Goal: Information Seeking & Learning: Learn about a topic

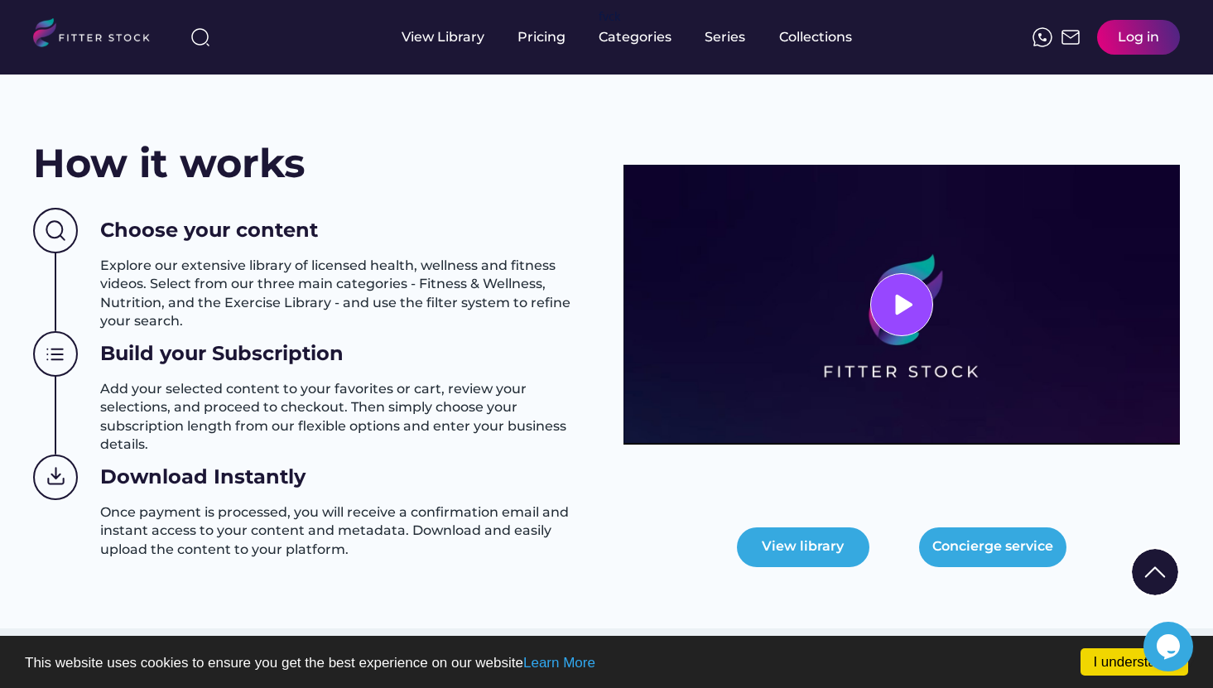
scroll to position [644, 0]
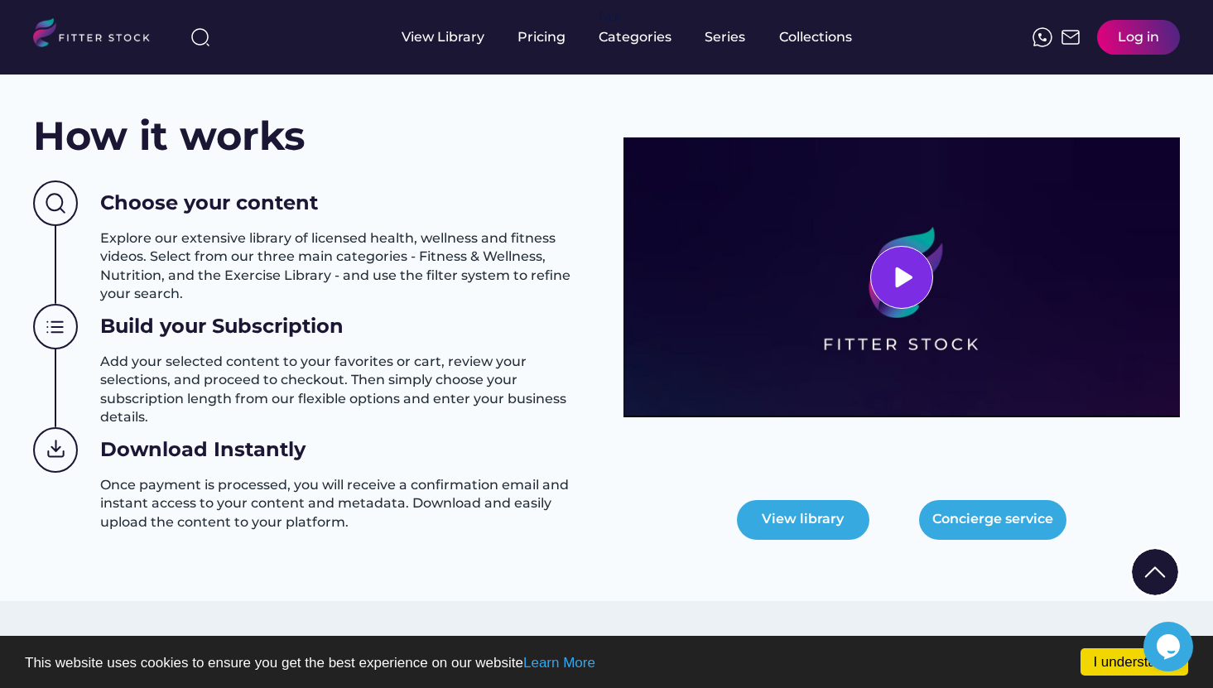
click at [907, 270] on icon at bounding box center [901, 277] width 25 height 25
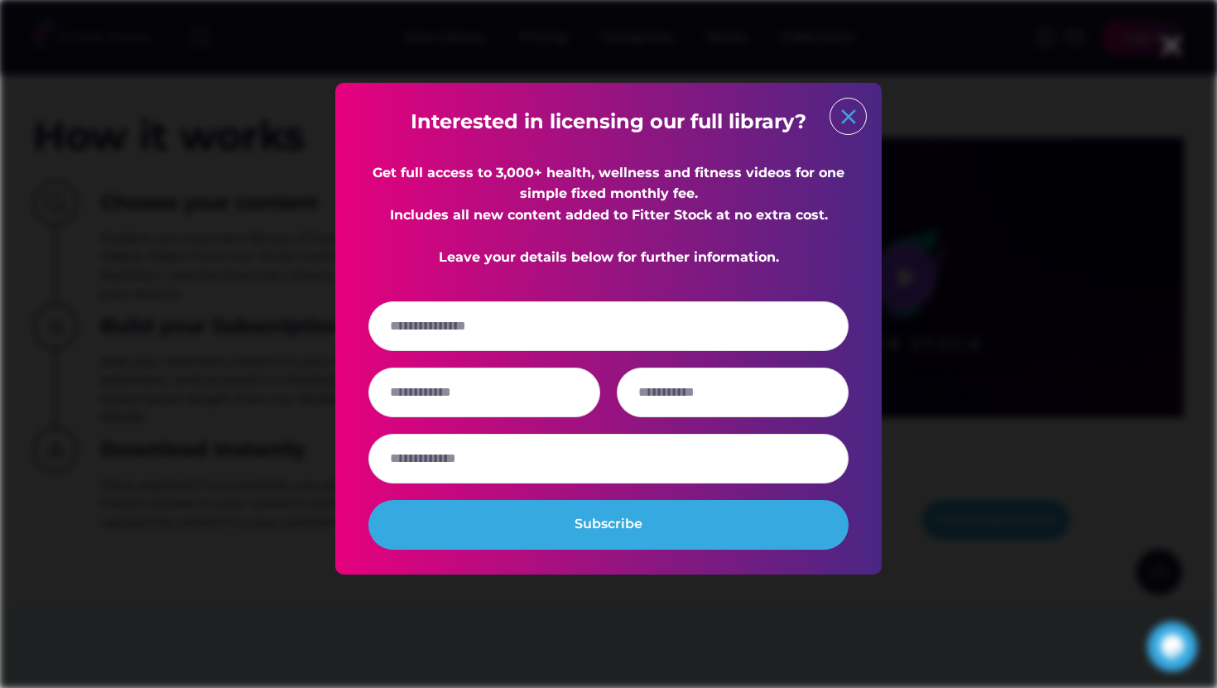
click at [855, 105] on text "close" at bounding box center [848, 116] width 25 height 25
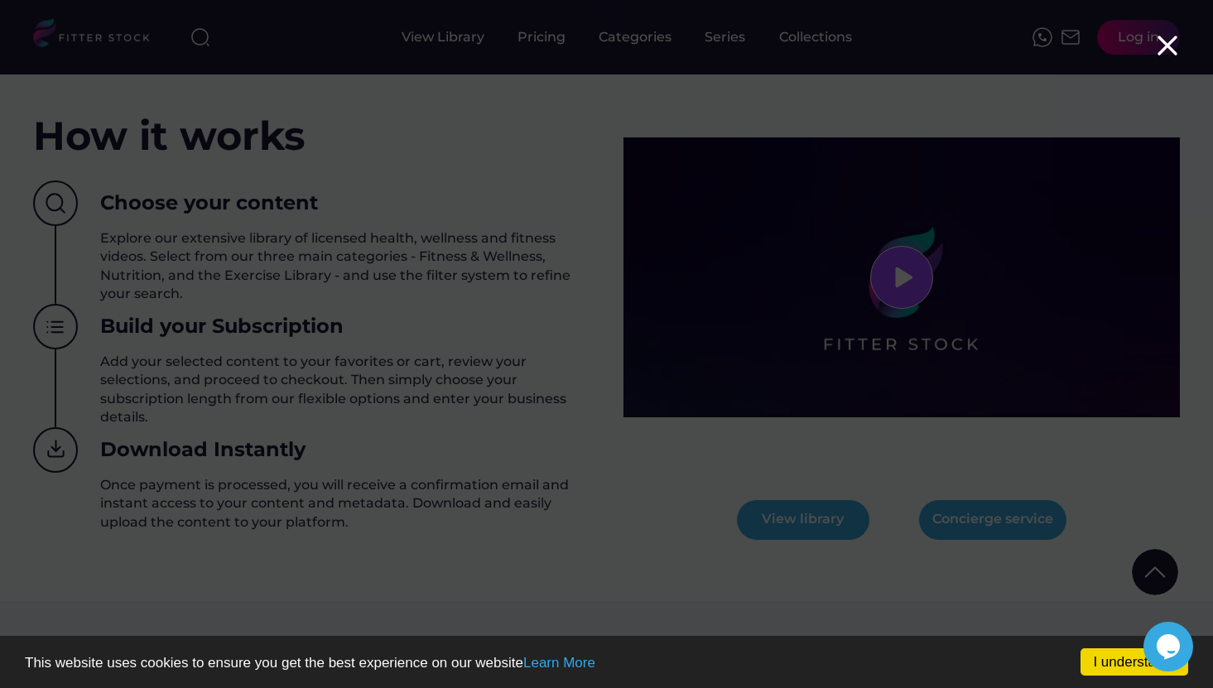
click at [1166, 47] on use at bounding box center [1167, 45] width 17 height 17
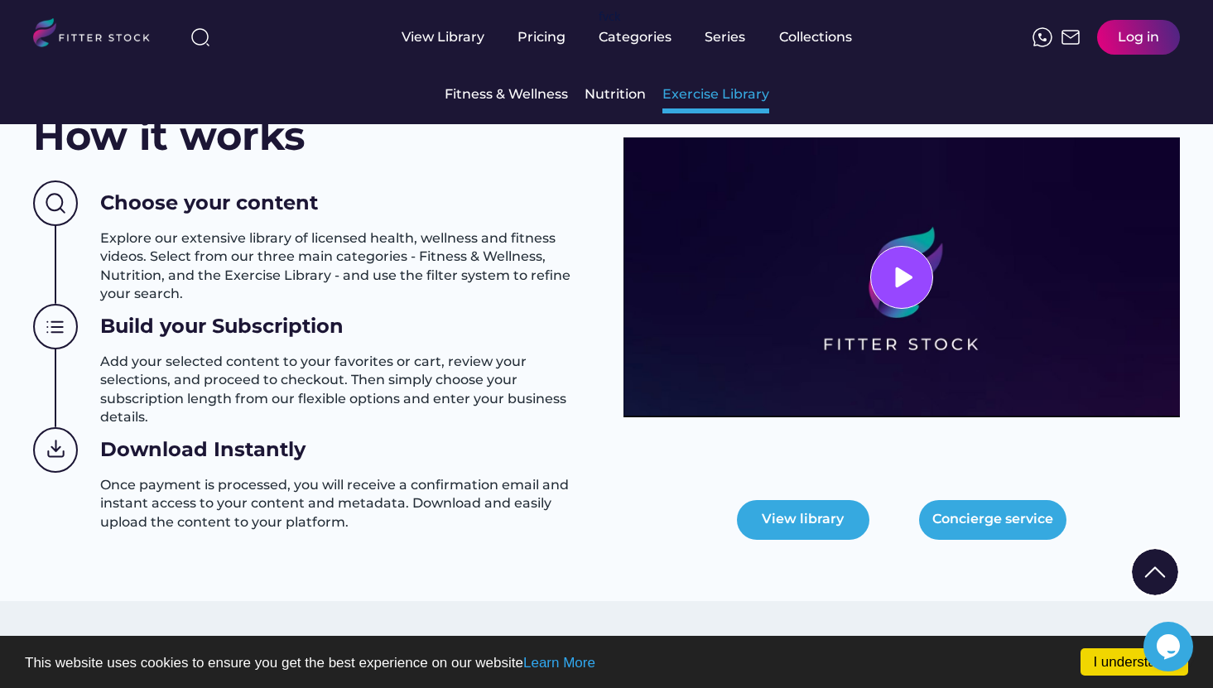
click at [710, 94] on div "Exercise Library" at bounding box center [716, 94] width 107 height 18
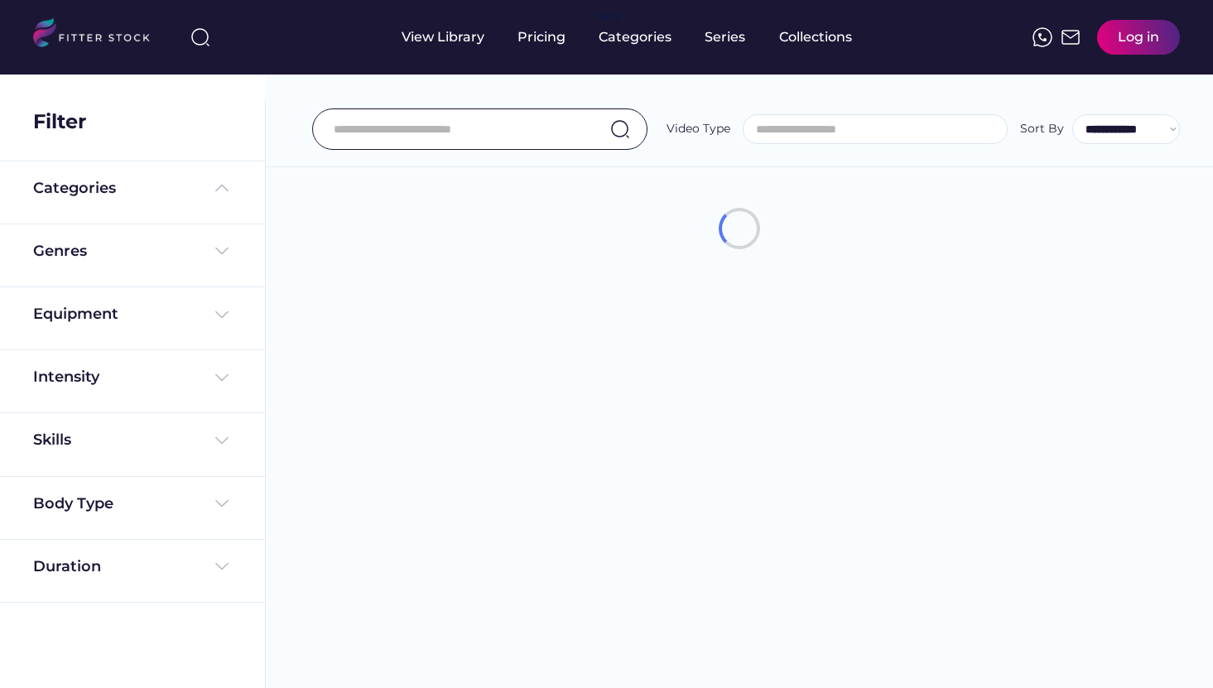
select select
select select "**********"
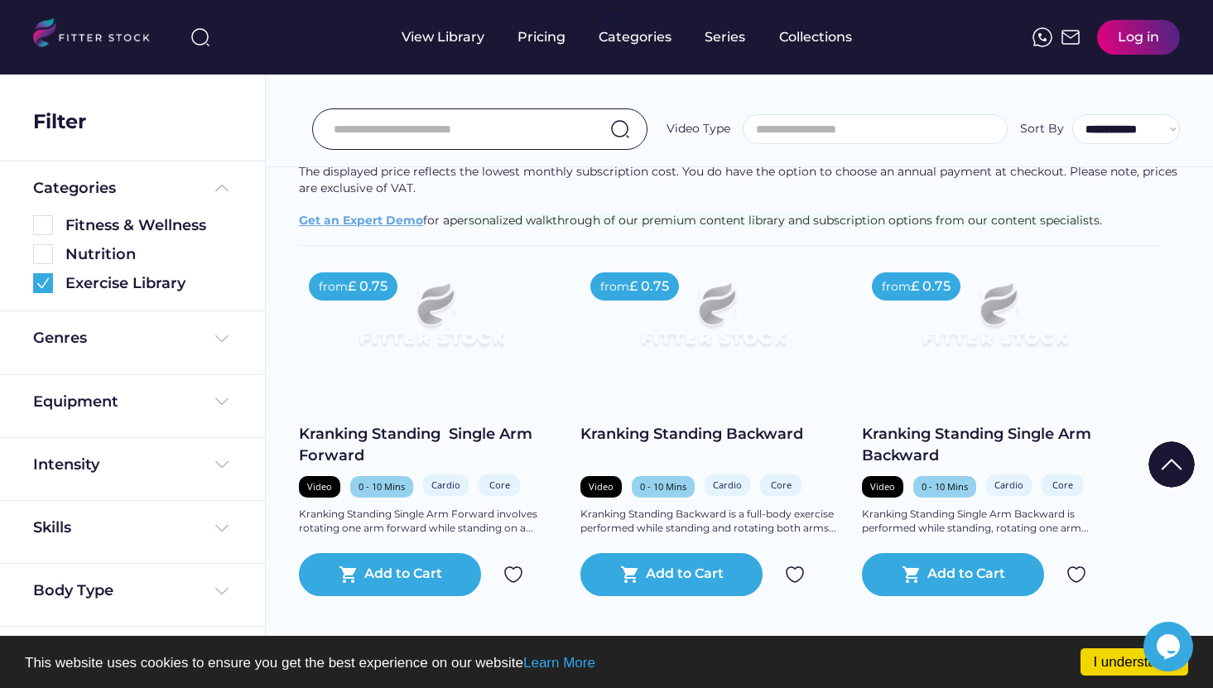
scroll to position [289, 0]
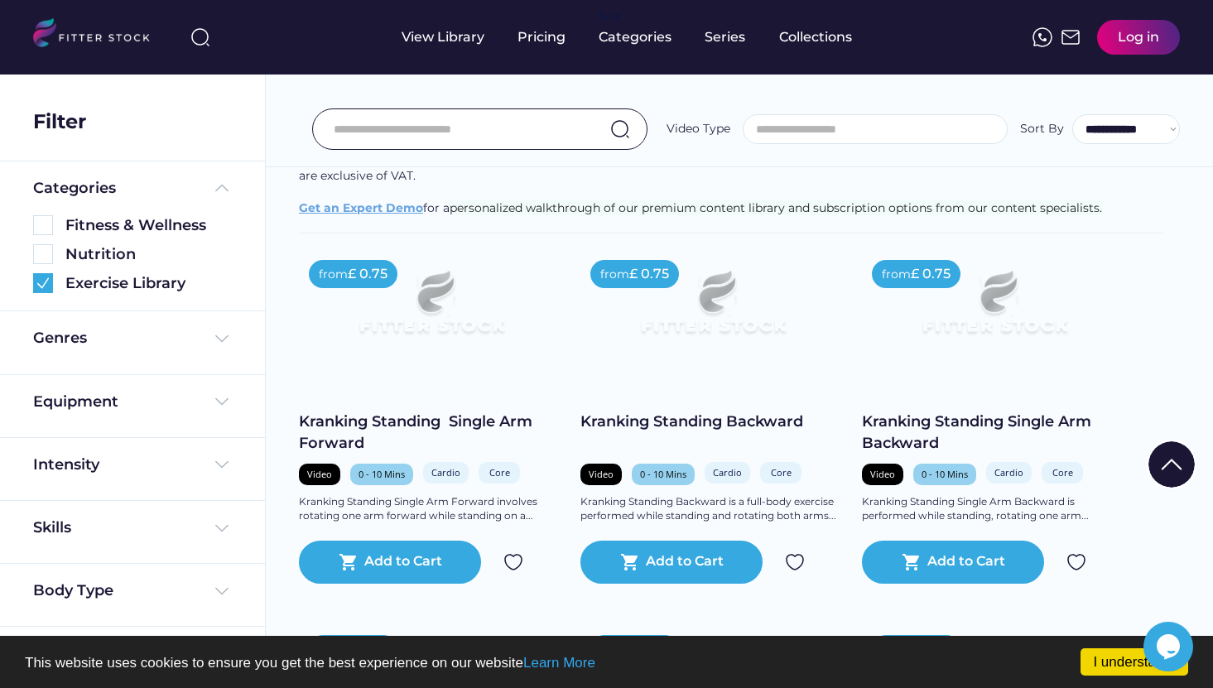
click at [732, 260] on img at bounding box center [713, 309] width 212 height 119
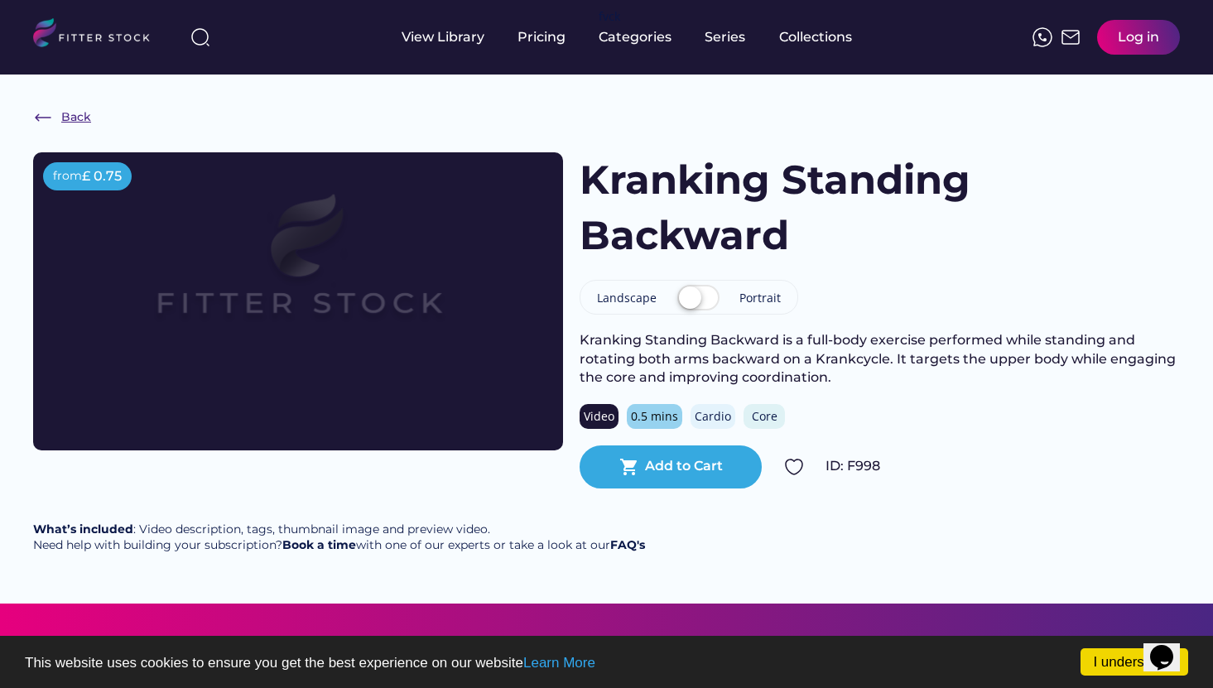
click at [65, 118] on div "Back" at bounding box center [76, 117] width 30 height 17
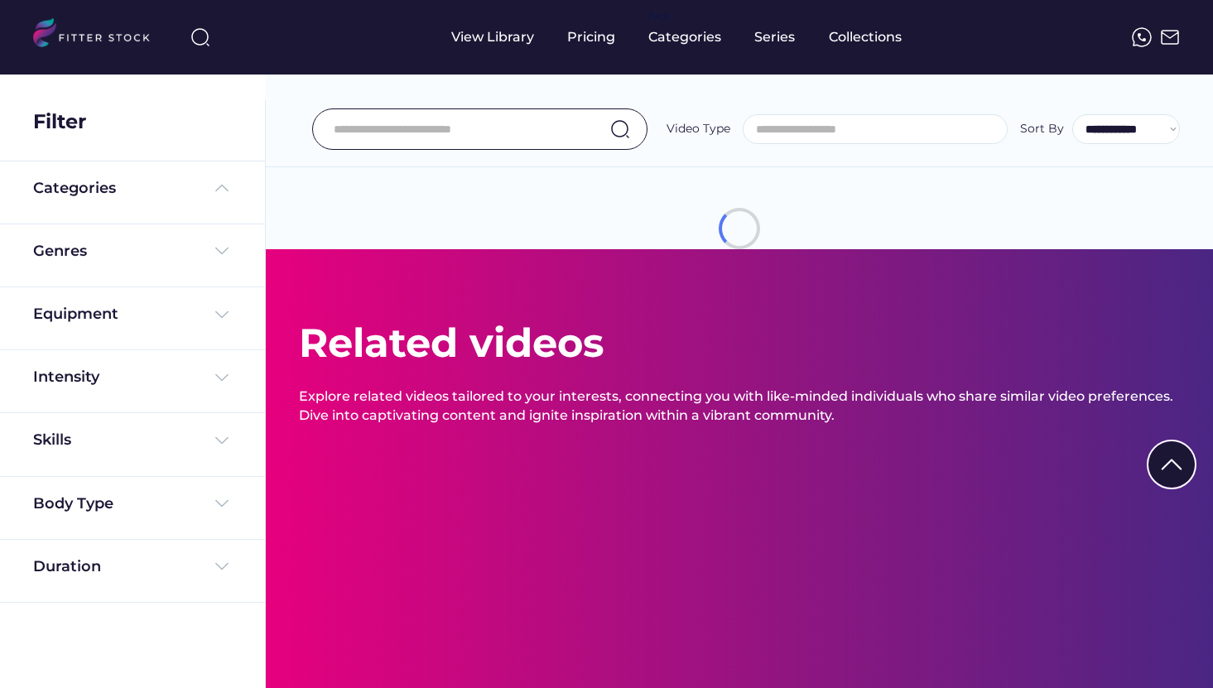
select select
select select "**********"
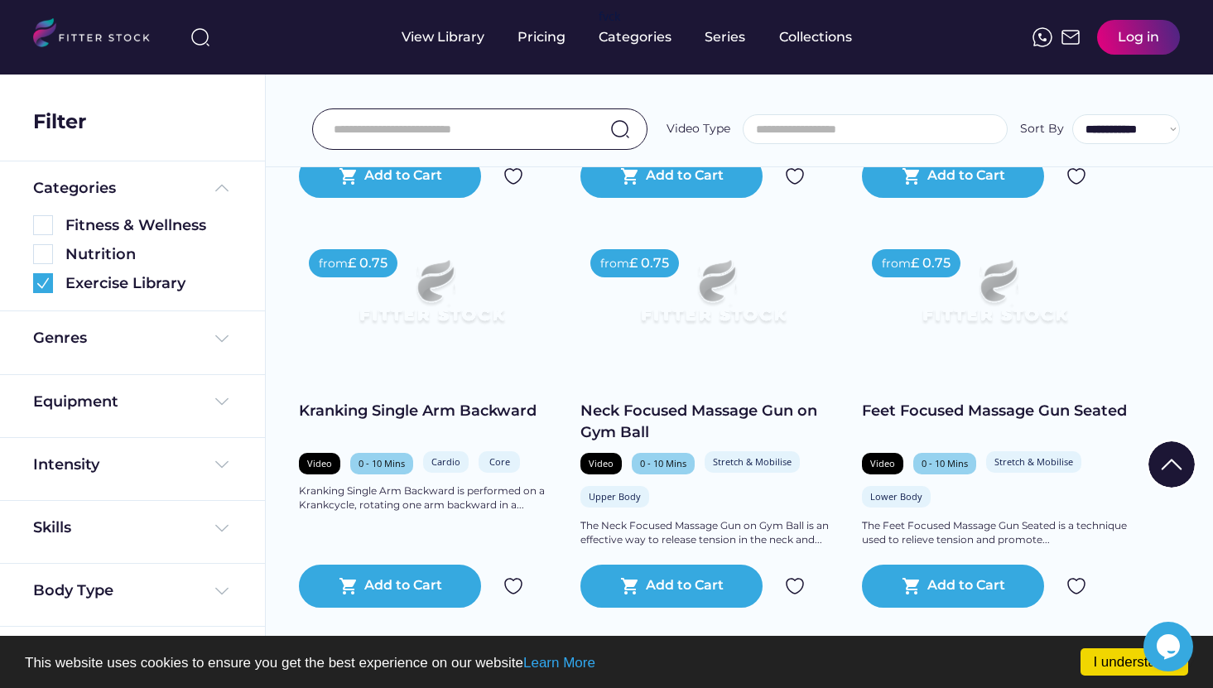
scroll to position [1070, 0]
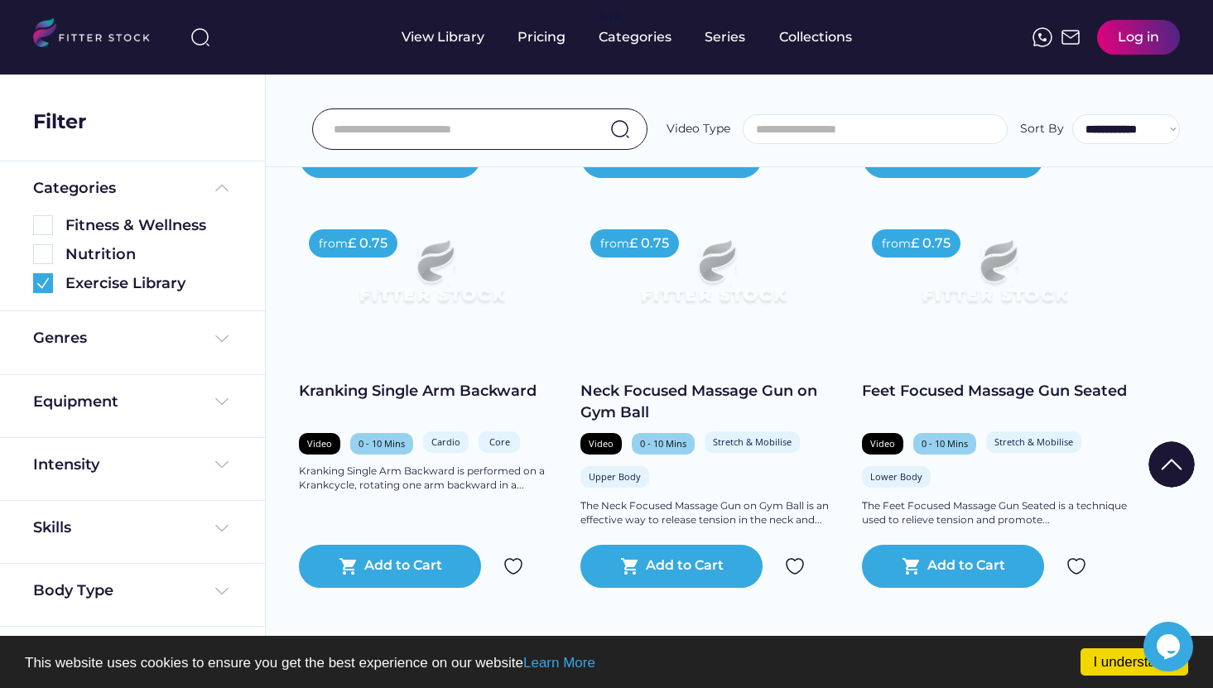
click at [714, 277] on img at bounding box center [713, 278] width 212 height 119
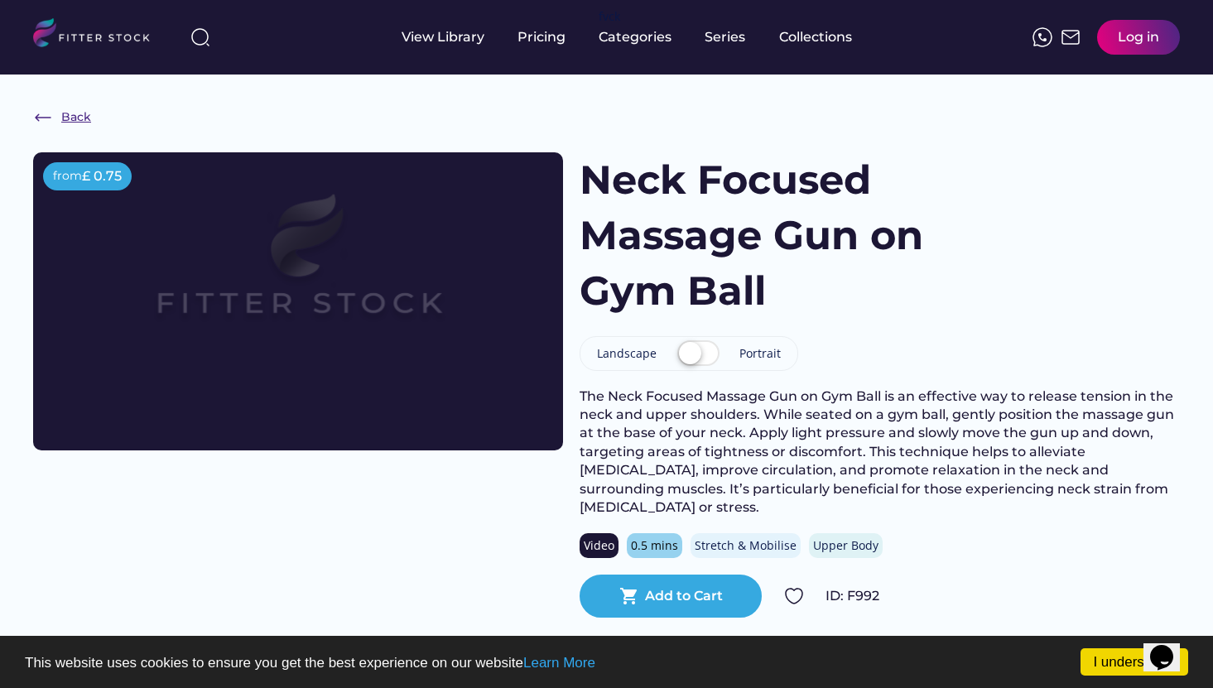
click at [51, 117] on img at bounding box center [43, 118] width 20 height 20
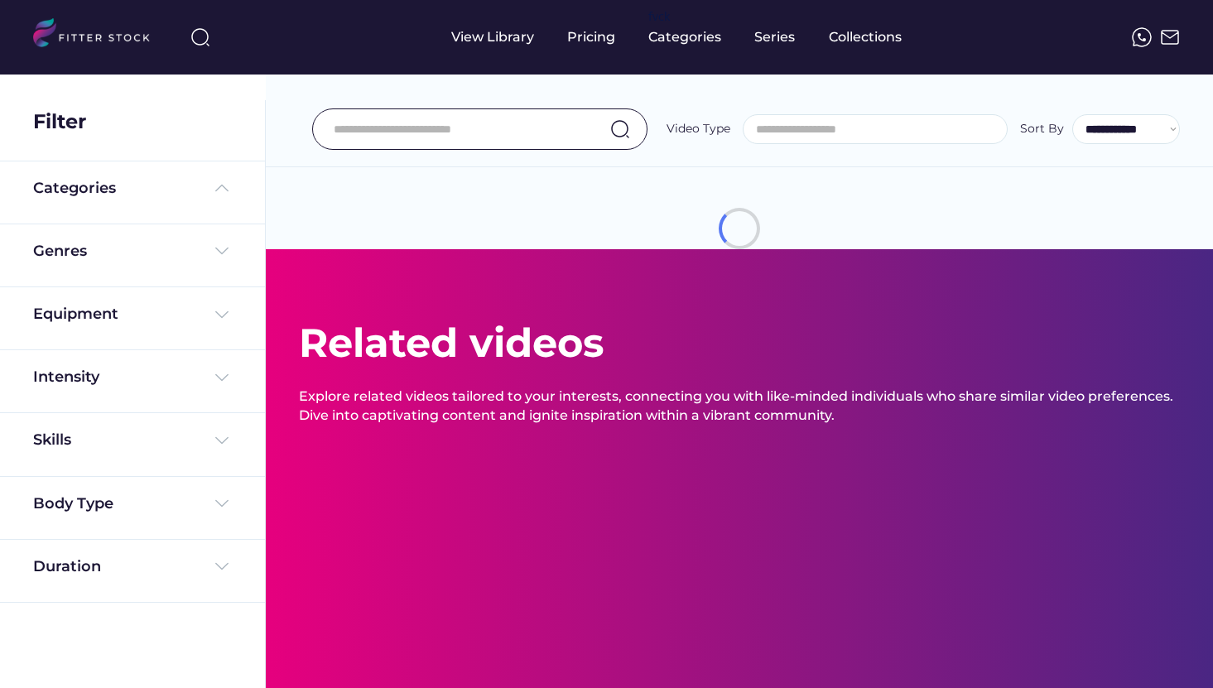
select select
select select "**********"
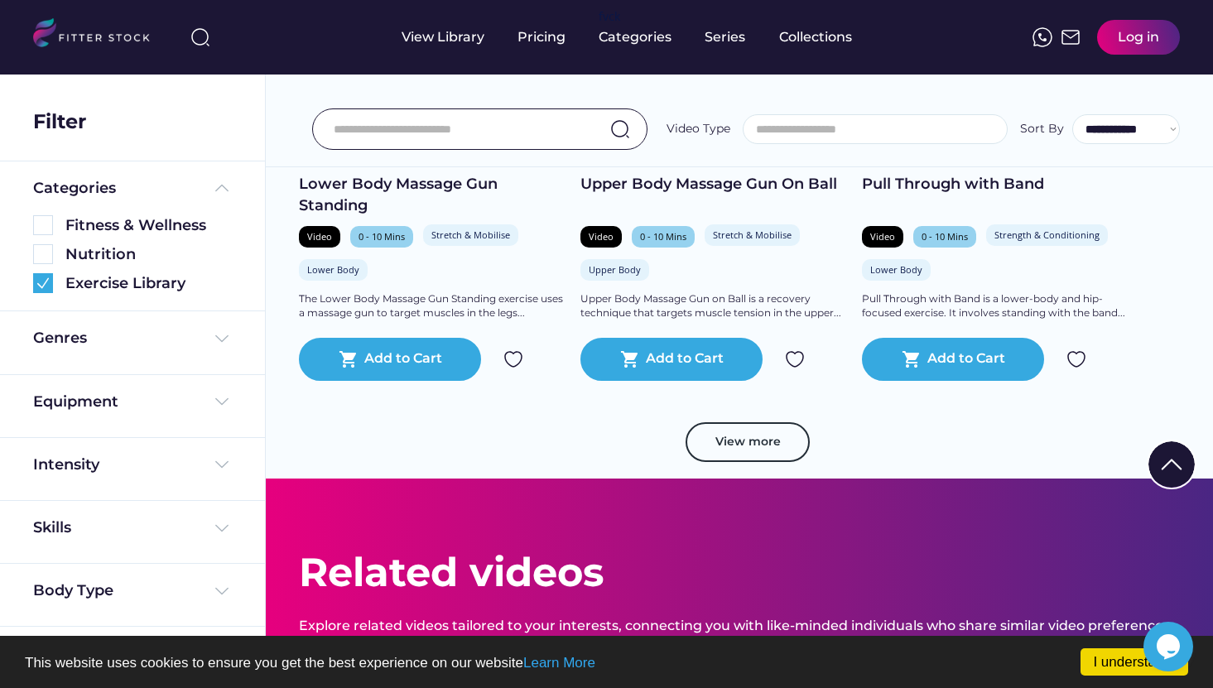
scroll to position [2918, 0]
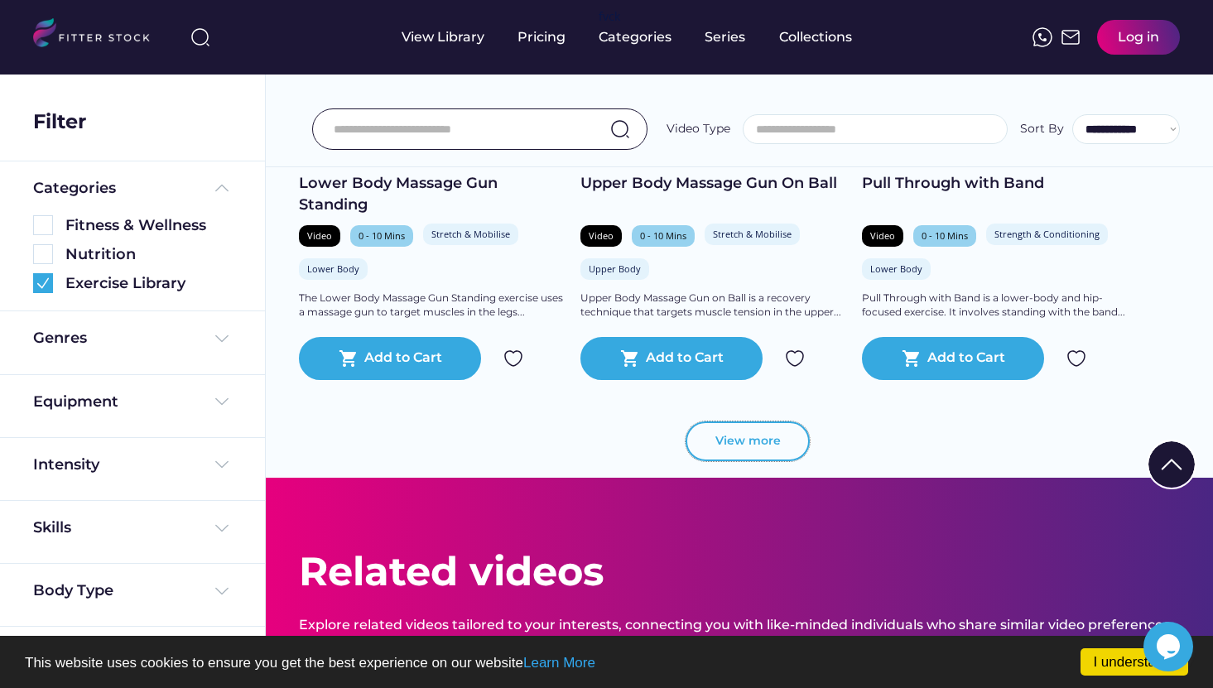
click at [759, 429] on button "View more" at bounding box center [748, 442] width 124 height 40
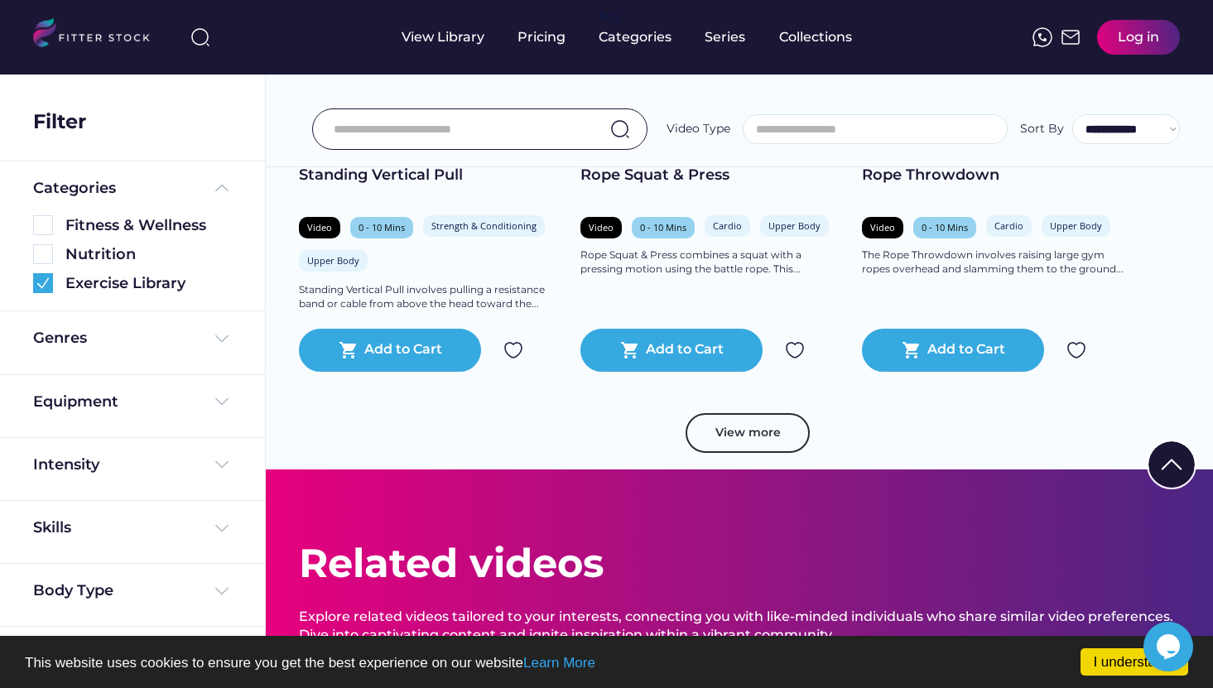
scroll to position [5797, 0]
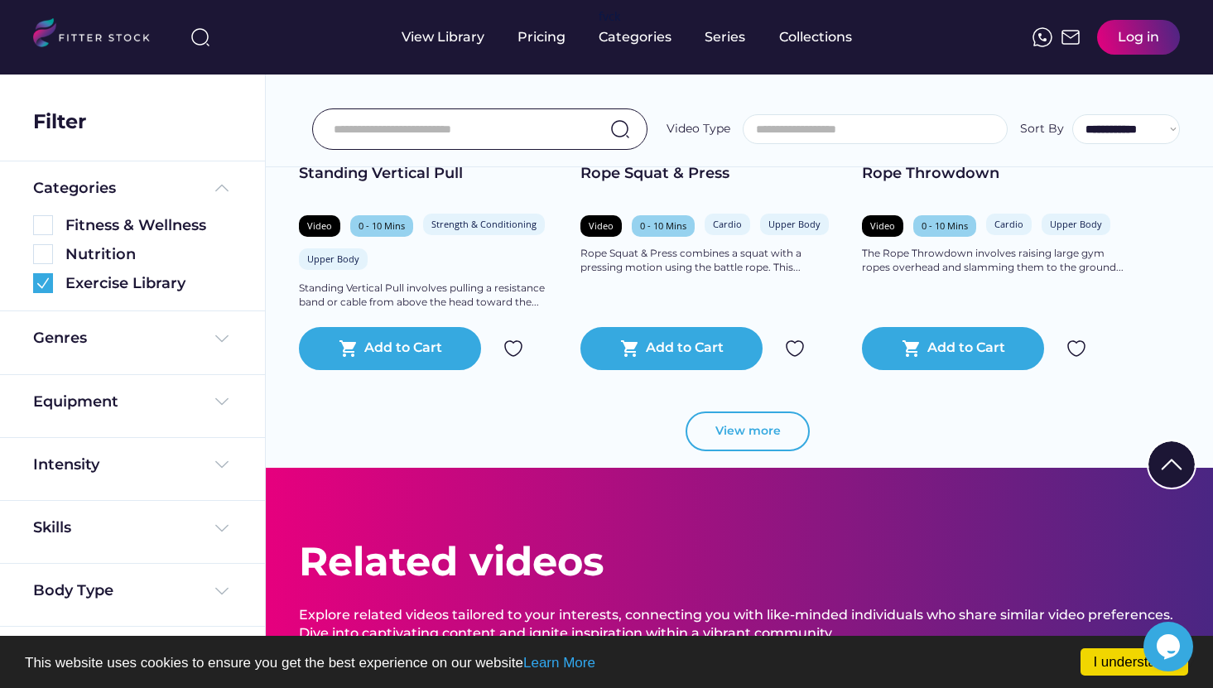
click at [758, 427] on button "View more" at bounding box center [748, 432] width 124 height 40
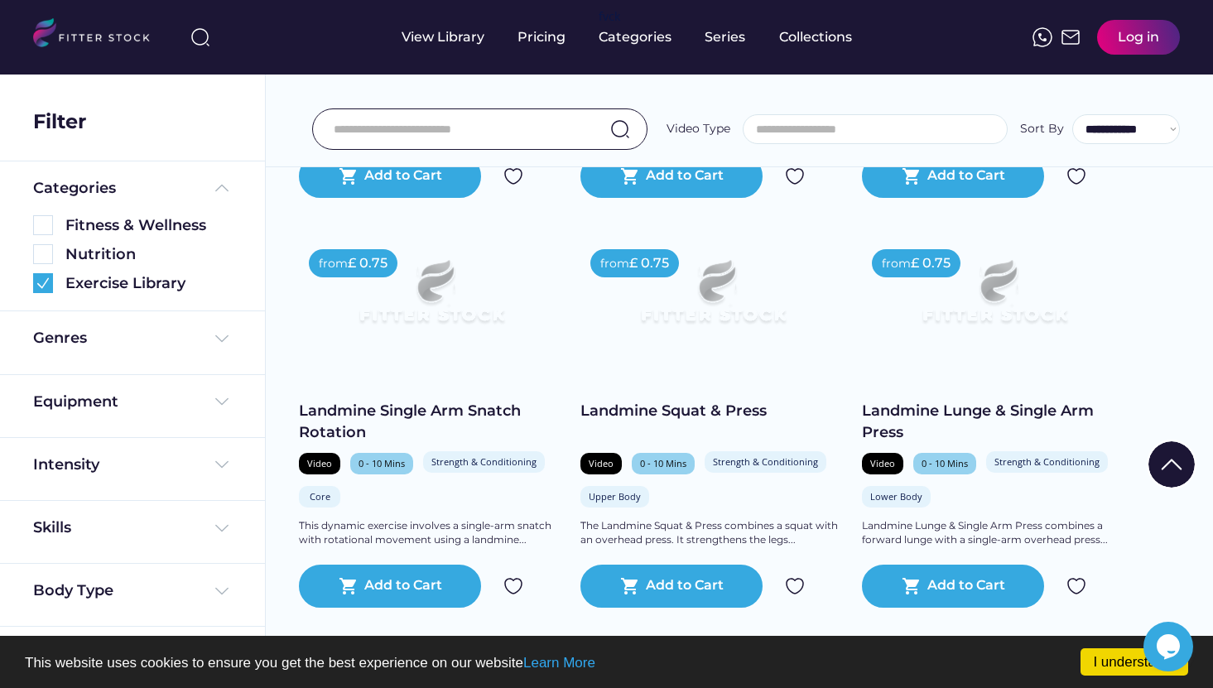
scroll to position [7989, 0]
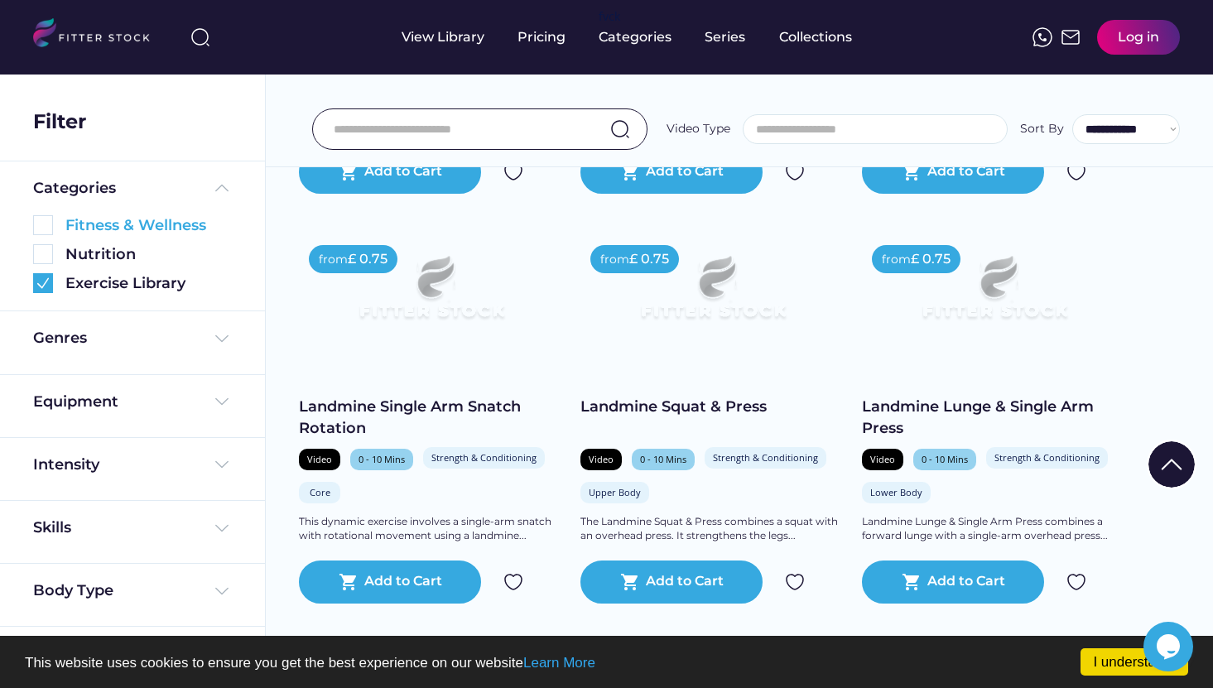
click at [40, 225] on img at bounding box center [43, 225] width 20 height 20
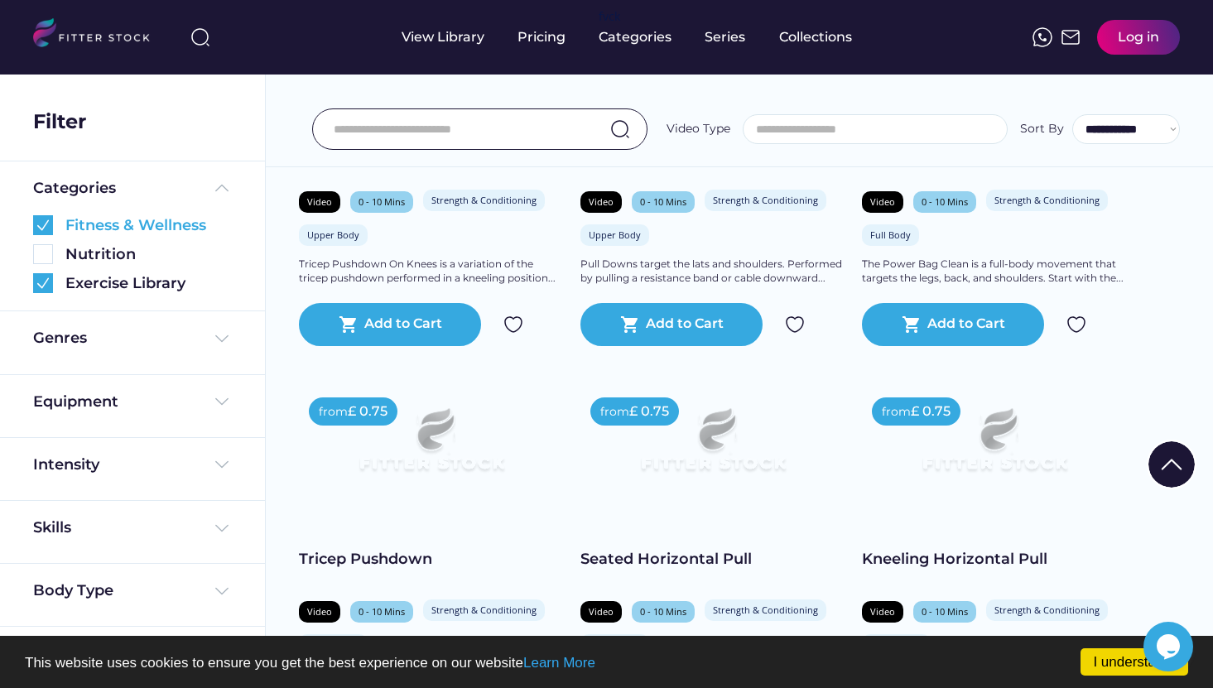
scroll to position [7558, 0]
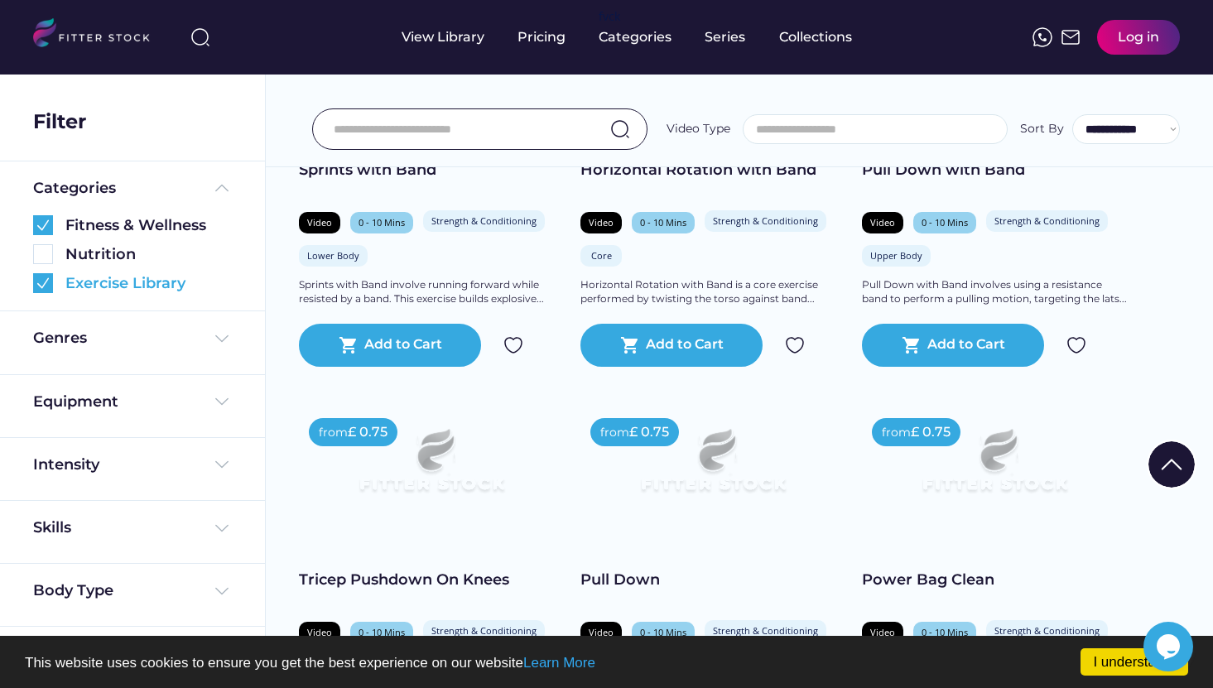
click at [45, 283] on img at bounding box center [43, 283] width 20 height 20
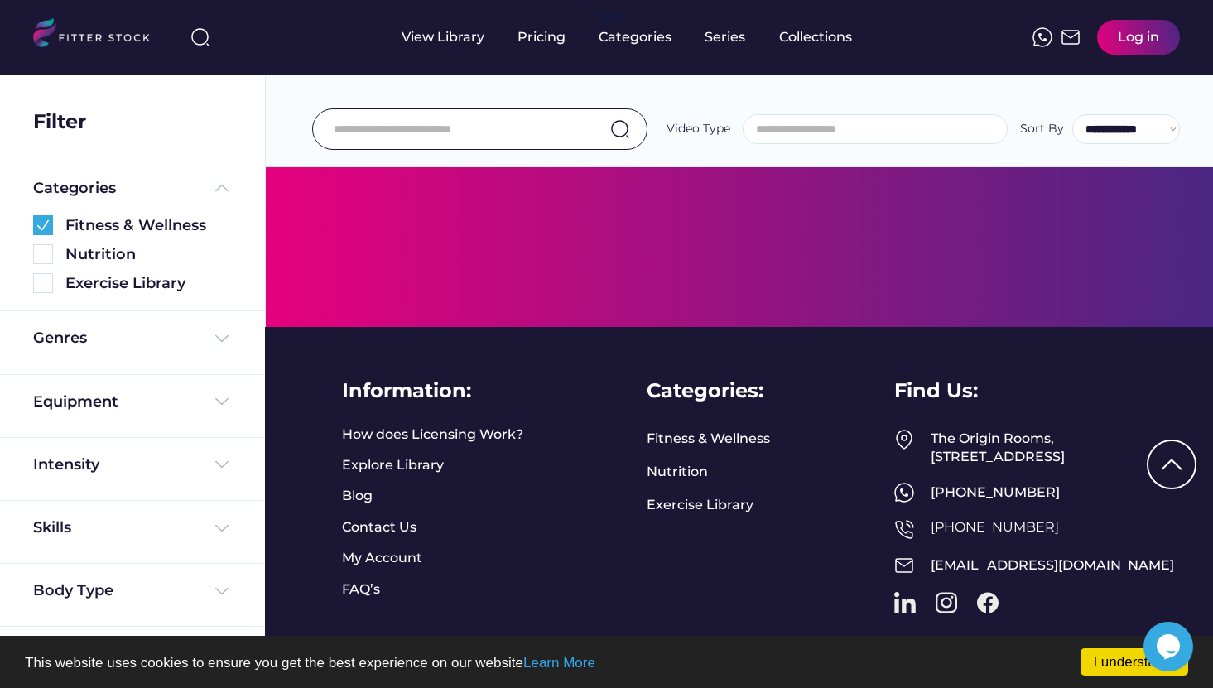
scroll to position [4099, 0]
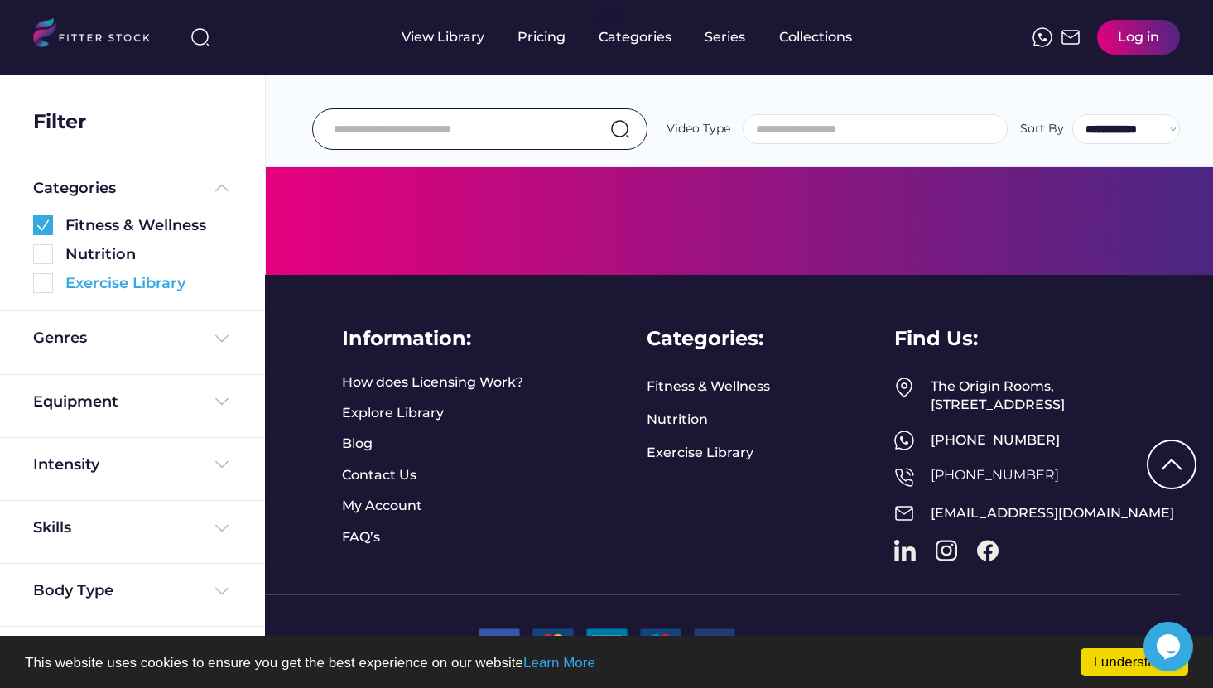
click at [47, 282] on img at bounding box center [43, 283] width 20 height 20
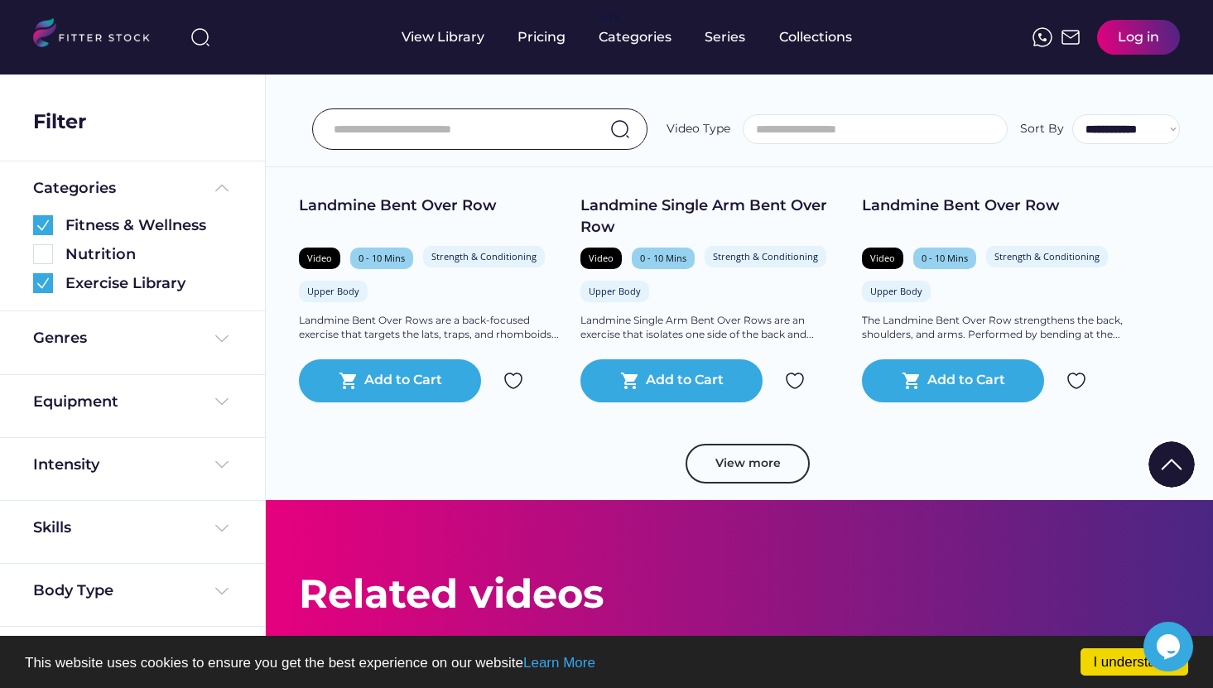
scroll to position [12015, 0]
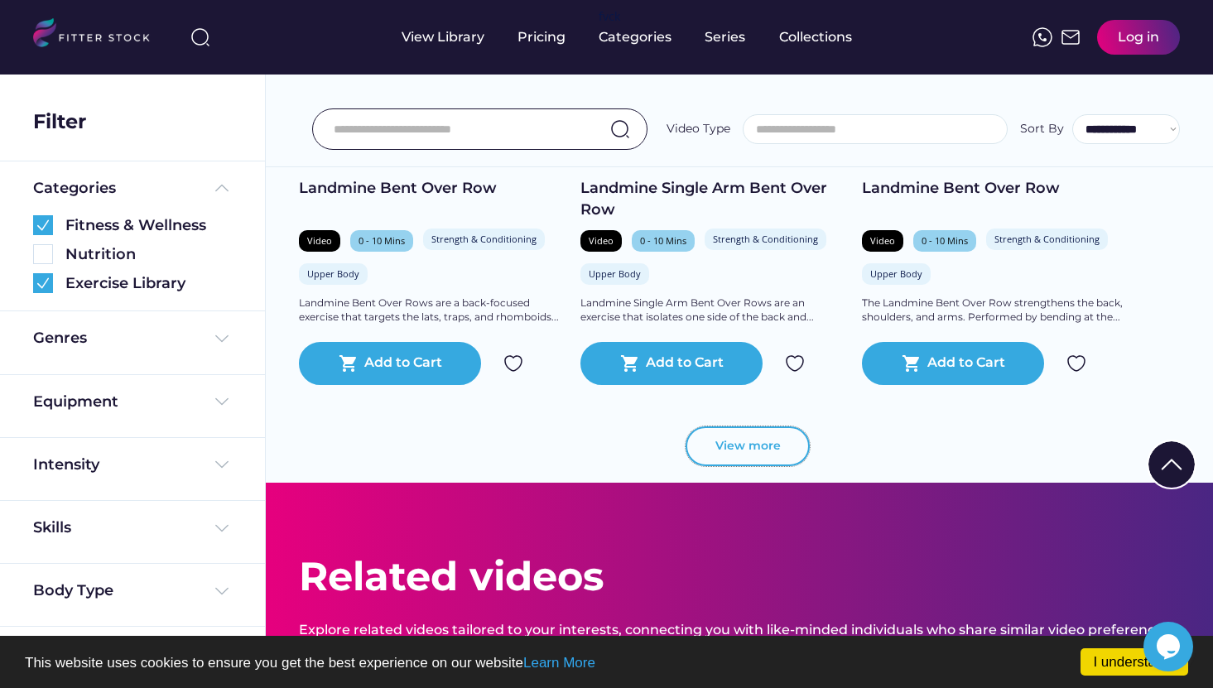
click at [760, 450] on button "View more" at bounding box center [748, 447] width 124 height 40
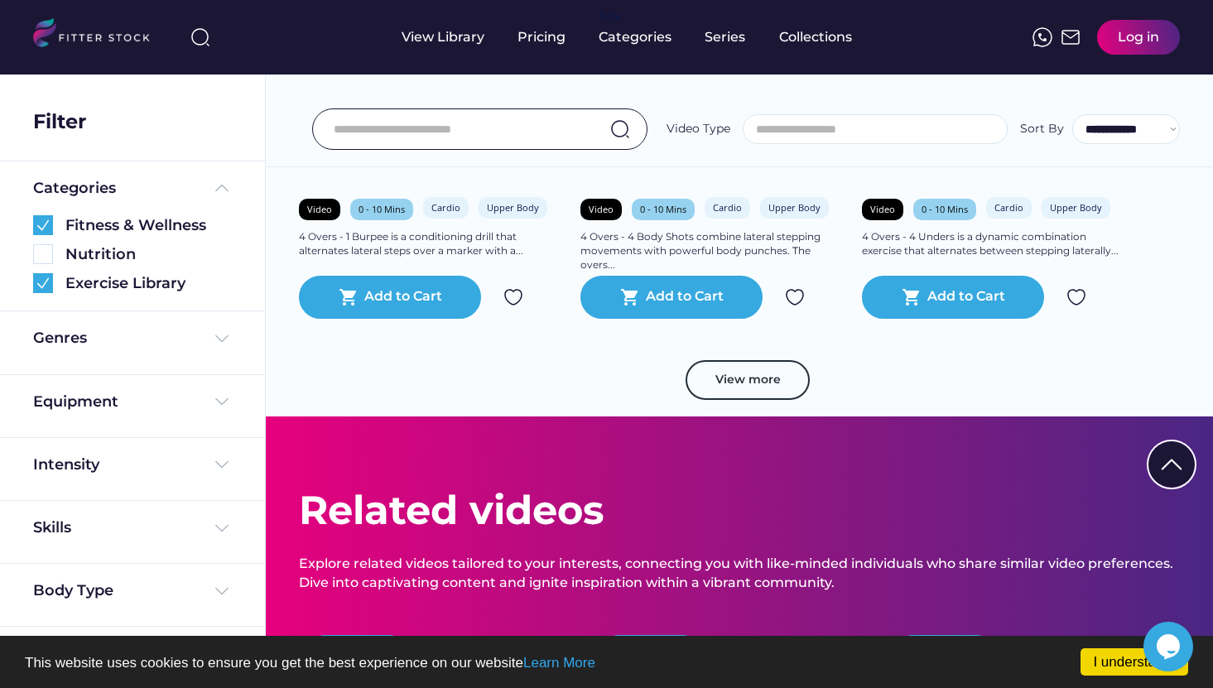
scroll to position [14743, 0]
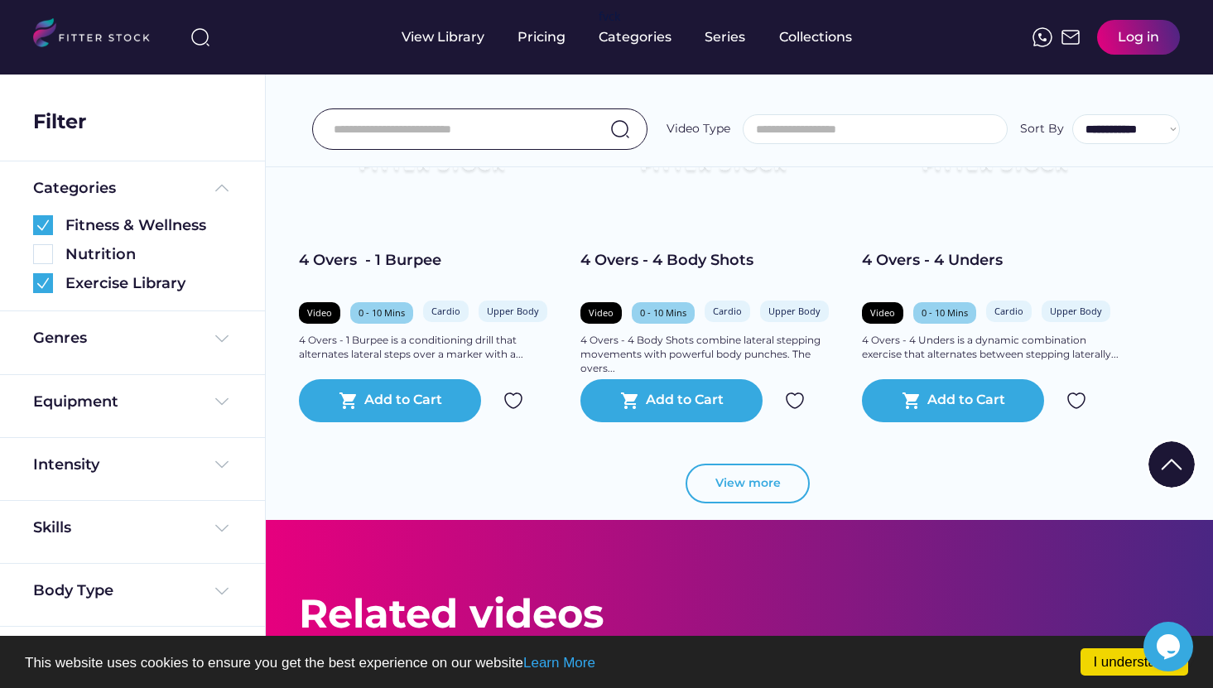
click at [758, 475] on button "View more" at bounding box center [748, 484] width 124 height 40
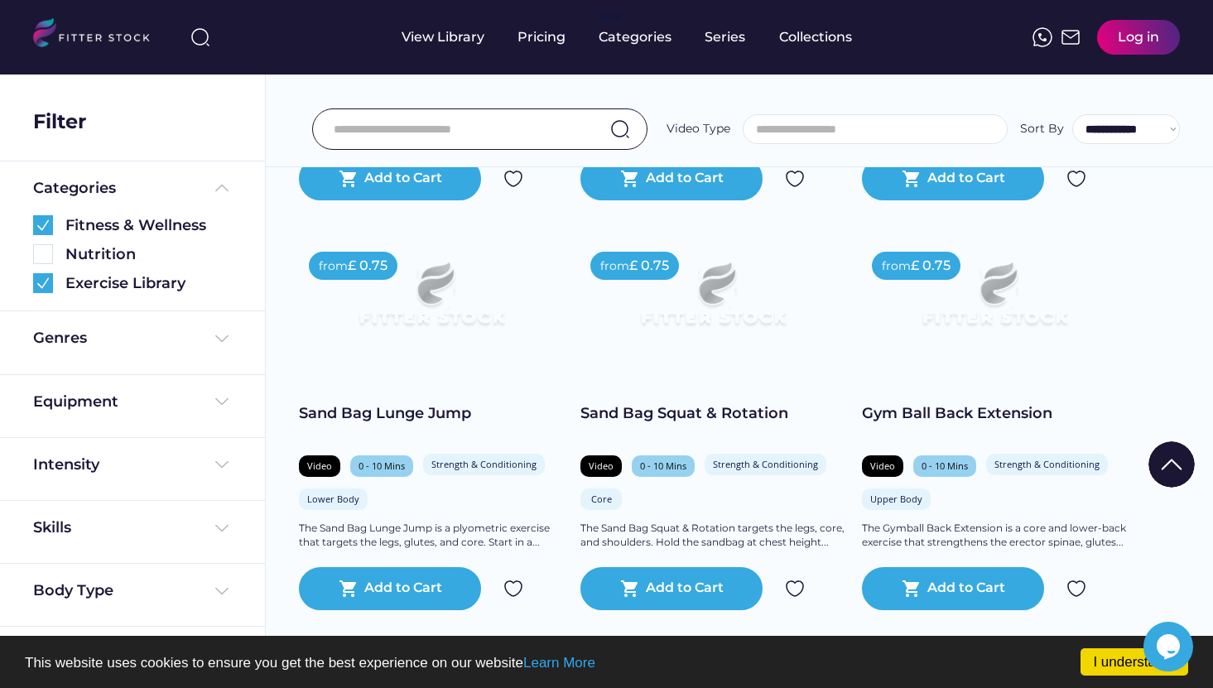
scroll to position [16529, 0]
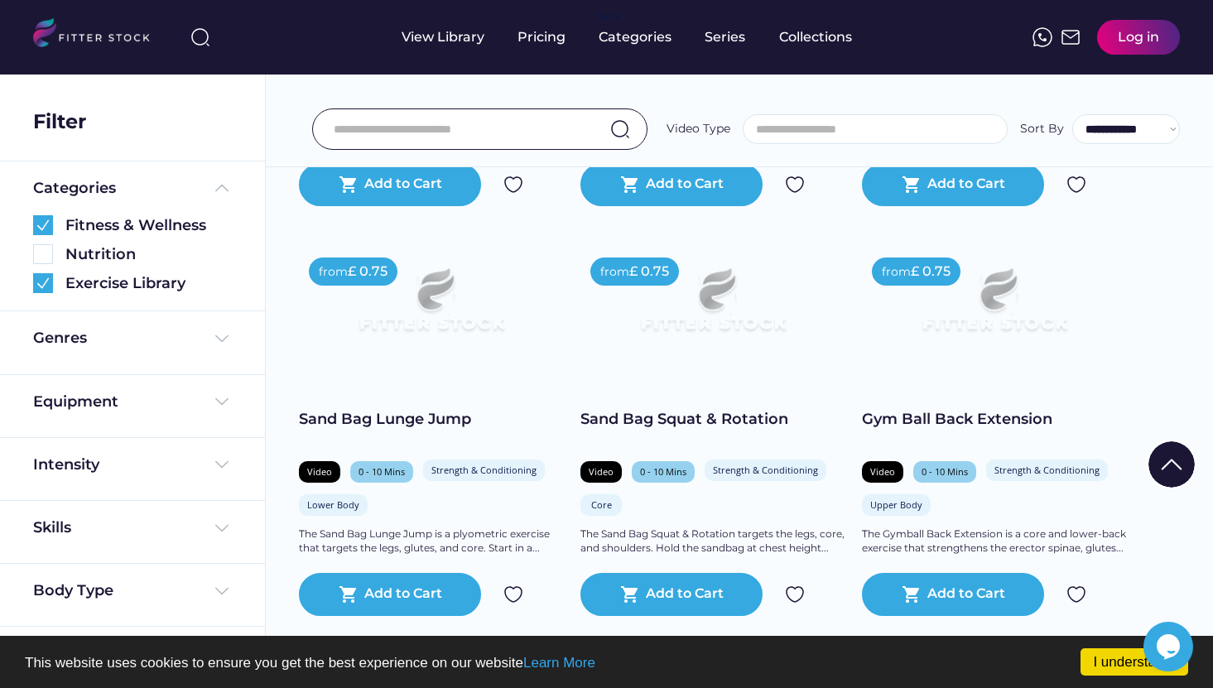
click at [710, 314] on img at bounding box center [713, 307] width 212 height 119
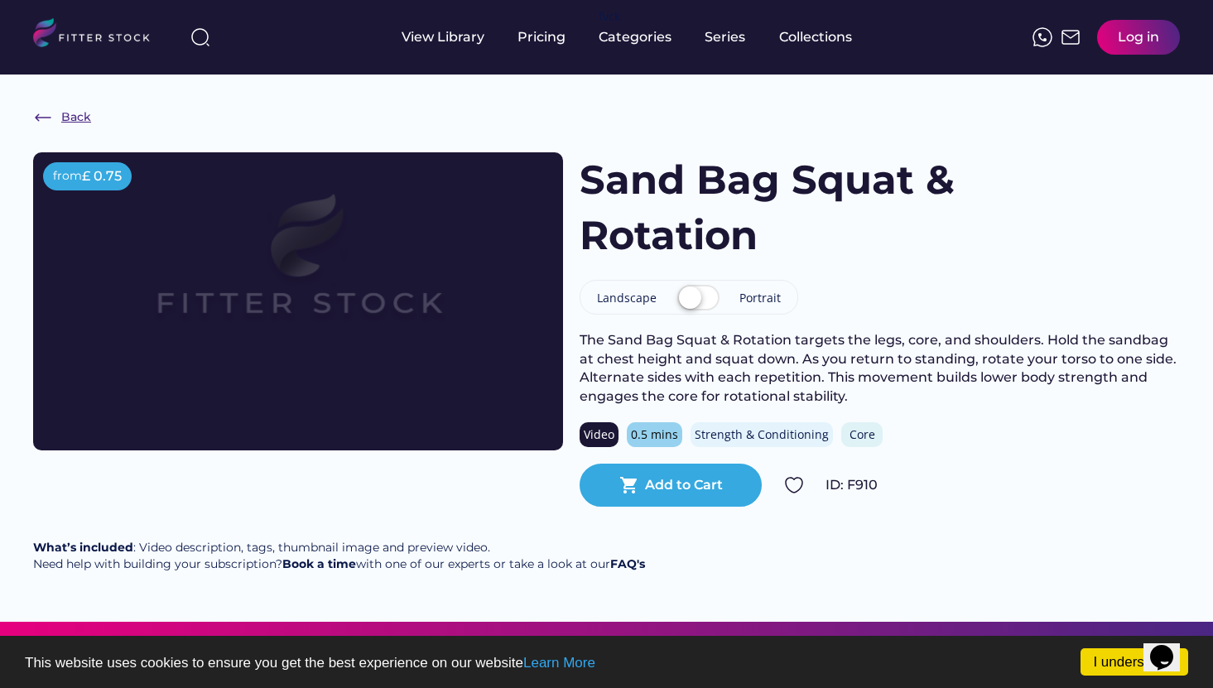
click at [66, 115] on div "Back" at bounding box center [76, 117] width 30 height 17
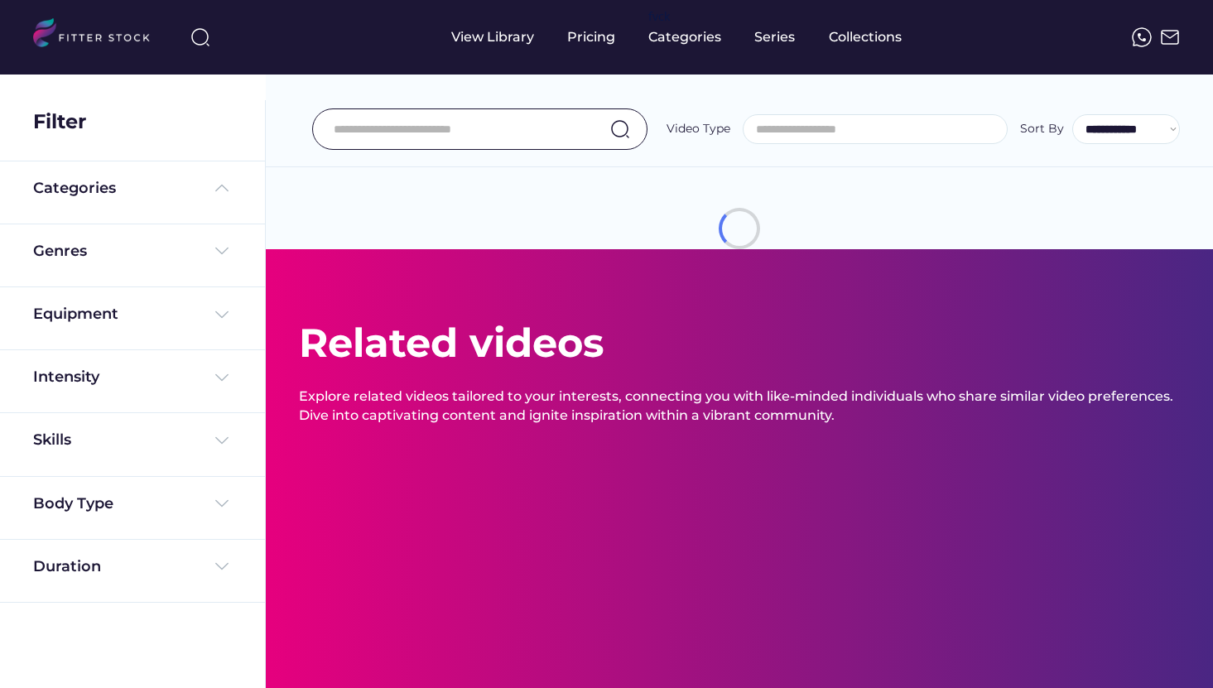
select select
select select "**********"
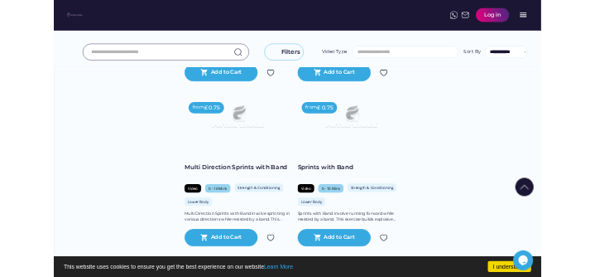
scroll to position [27337, 0]
